Goal: Task Accomplishment & Management: Manage account settings

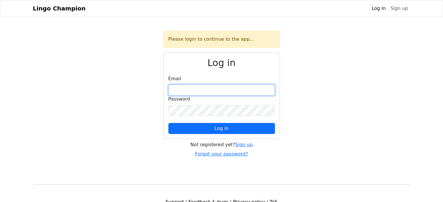
click at [217, 91] on input "email" at bounding box center [221, 90] width 107 height 11
type input "**********"
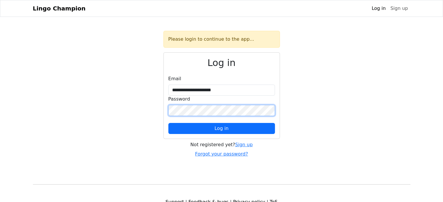
click at [168, 123] on button "Log in" at bounding box center [221, 128] width 107 height 11
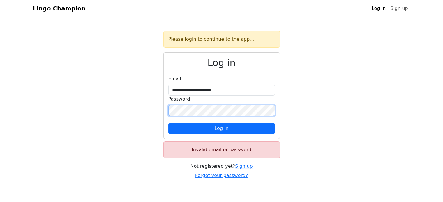
click at [168, 123] on button "Log in" at bounding box center [221, 128] width 107 height 11
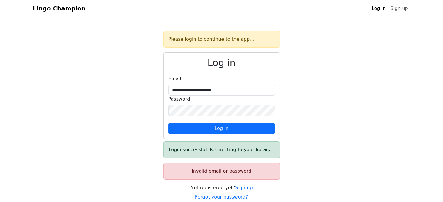
select select "**********"
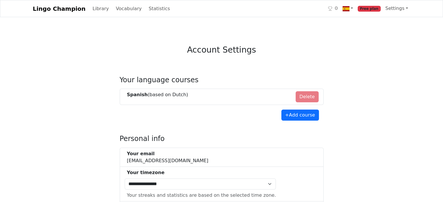
click at [310, 96] on li "Spanish (based on Dutch ) Delete" at bounding box center [222, 97] width 204 height 16
click at [306, 100] on li "Spanish (based on Dutch ) Delete" at bounding box center [222, 97] width 204 height 16
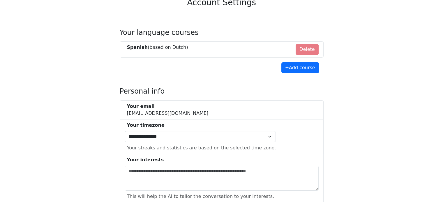
scroll to position [48, 0]
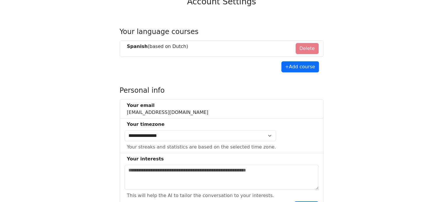
click at [305, 50] on li "Spanish (based on Dutch ) Delete" at bounding box center [222, 48] width 204 height 16
click at [161, 47] on div "Spanish (based on Dutch )" at bounding box center [157, 46] width 61 height 7
click at [302, 49] on li "Spanish (based on Dutch ) Delete" at bounding box center [222, 48] width 204 height 16
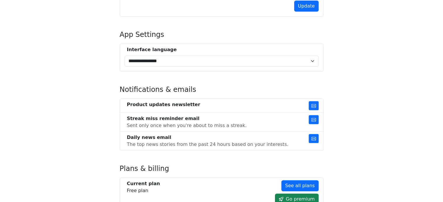
scroll to position [253, 0]
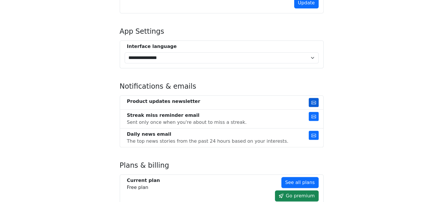
click at [311, 101] on button "button" at bounding box center [314, 102] width 10 height 9
click at [316, 114] on button "button" at bounding box center [314, 116] width 10 height 9
click at [313, 132] on button "button" at bounding box center [314, 135] width 10 height 9
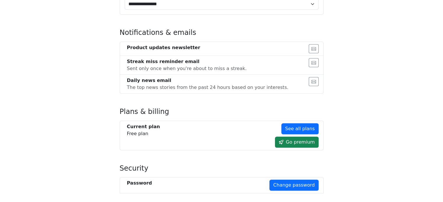
scroll to position [375, 0]
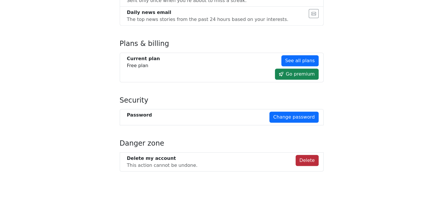
click at [314, 155] on button "Delete" at bounding box center [306, 160] width 23 height 11
